Goal: Task Accomplishment & Management: Use online tool/utility

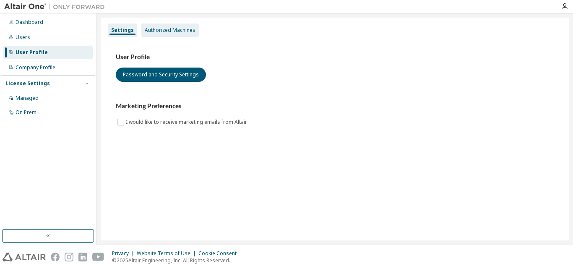
click at [168, 28] on div "Authorized Machines" at bounding box center [170, 30] width 51 height 7
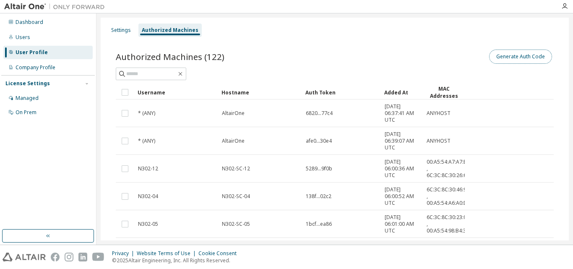
click at [501, 55] on button "Generate Auth Code" at bounding box center [520, 56] width 63 height 14
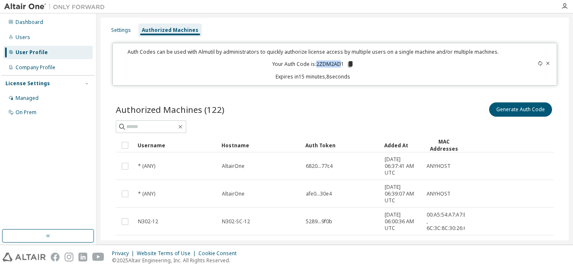
drag, startPoint x: 316, startPoint y: 63, endPoint x: 360, endPoint y: 73, distance: 45.5
click at [340, 64] on p "Your Auth Code is: 2ZDM2AD1" at bounding box center [313, 64] width 82 height 8
drag, startPoint x: 342, startPoint y: 63, endPoint x: 314, endPoint y: 63, distance: 27.7
click at [314, 63] on p "Your Auth Code is: 2ZDM2AD1" at bounding box center [313, 64] width 82 height 8
copy p "2ZDM2AD1"
